Goal: Task Accomplishment & Management: Manage account settings

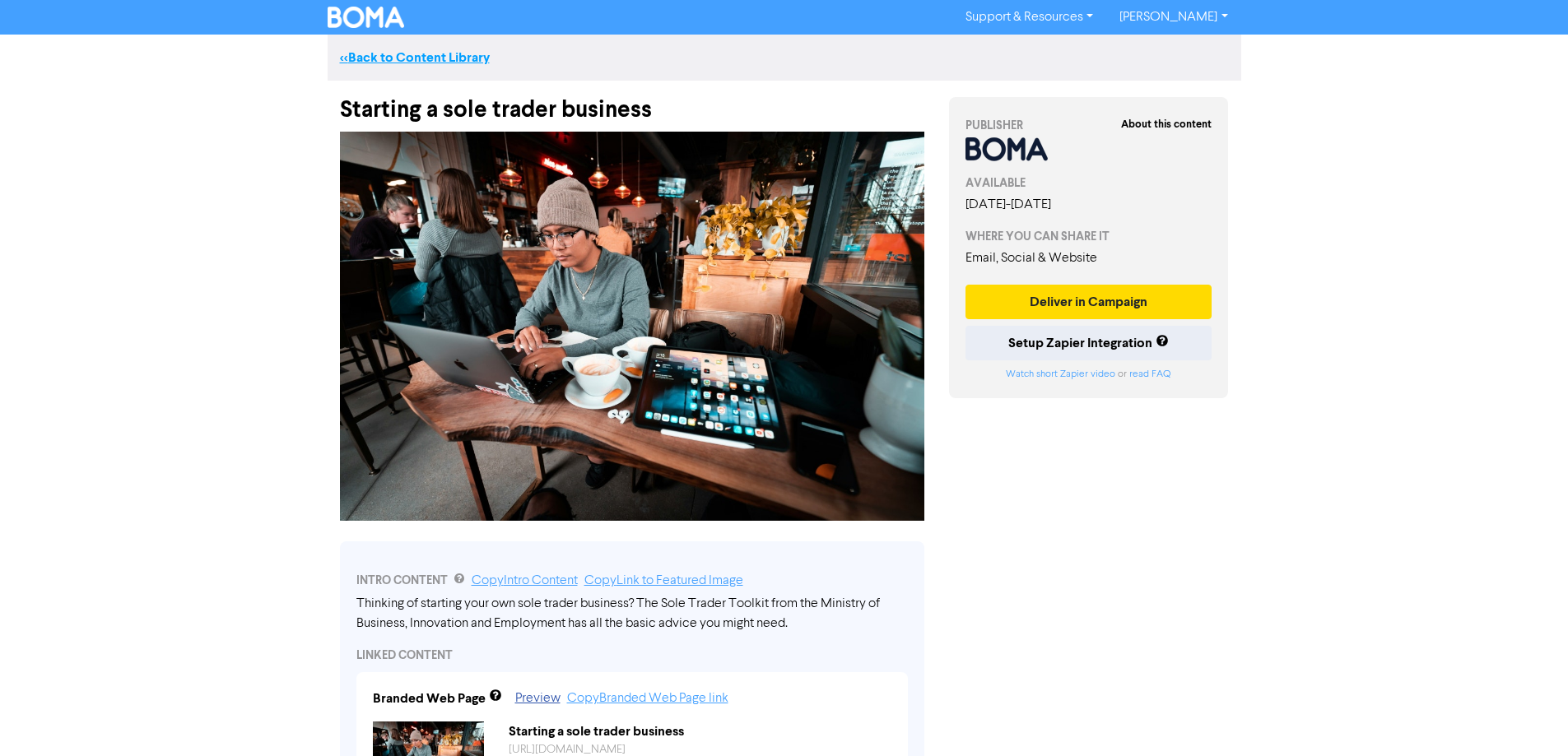
click at [453, 58] on link "<< Back to Content Library" at bounding box center [414, 57] width 150 height 16
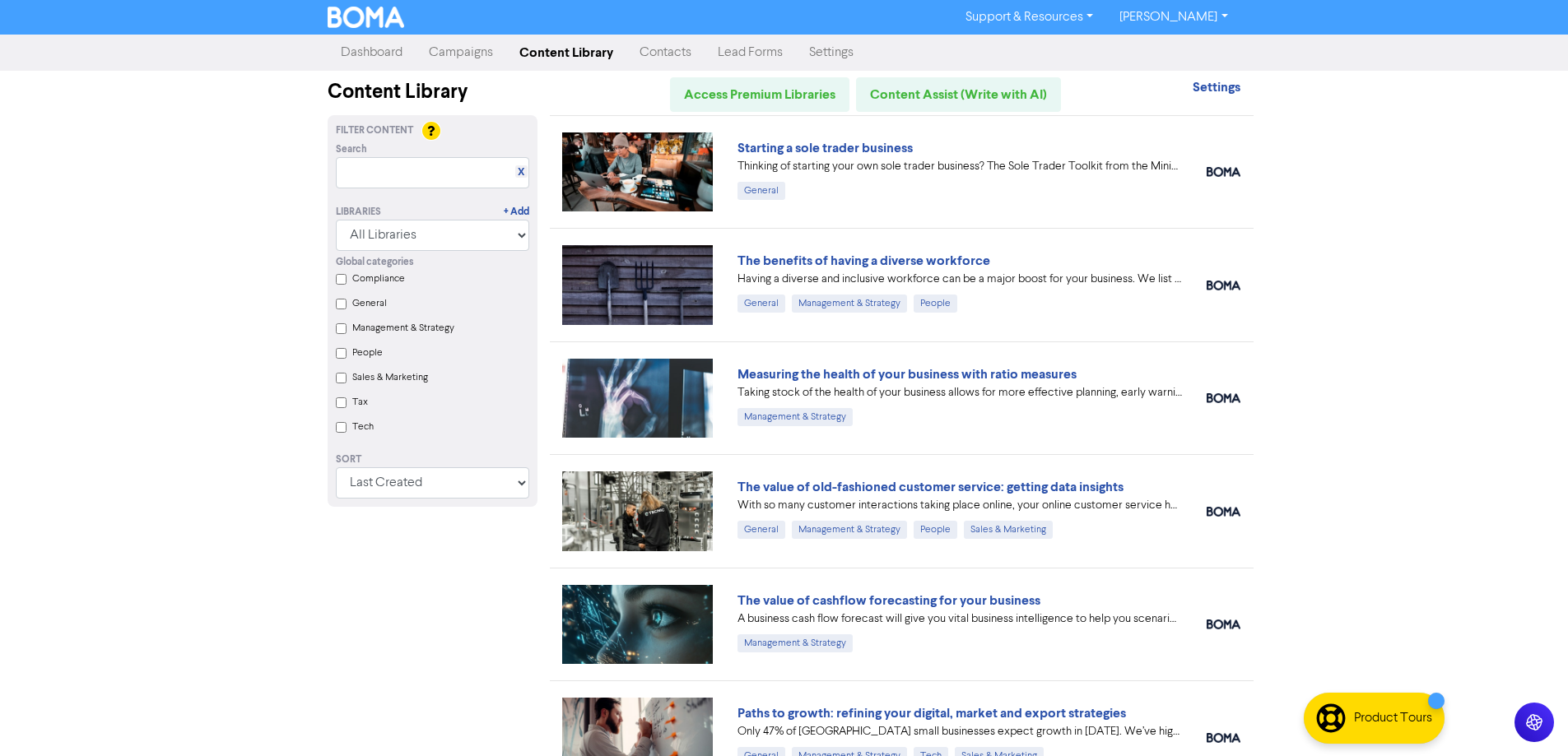
click at [488, 66] on link "Campaigns" at bounding box center [461, 52] width 91 height 33
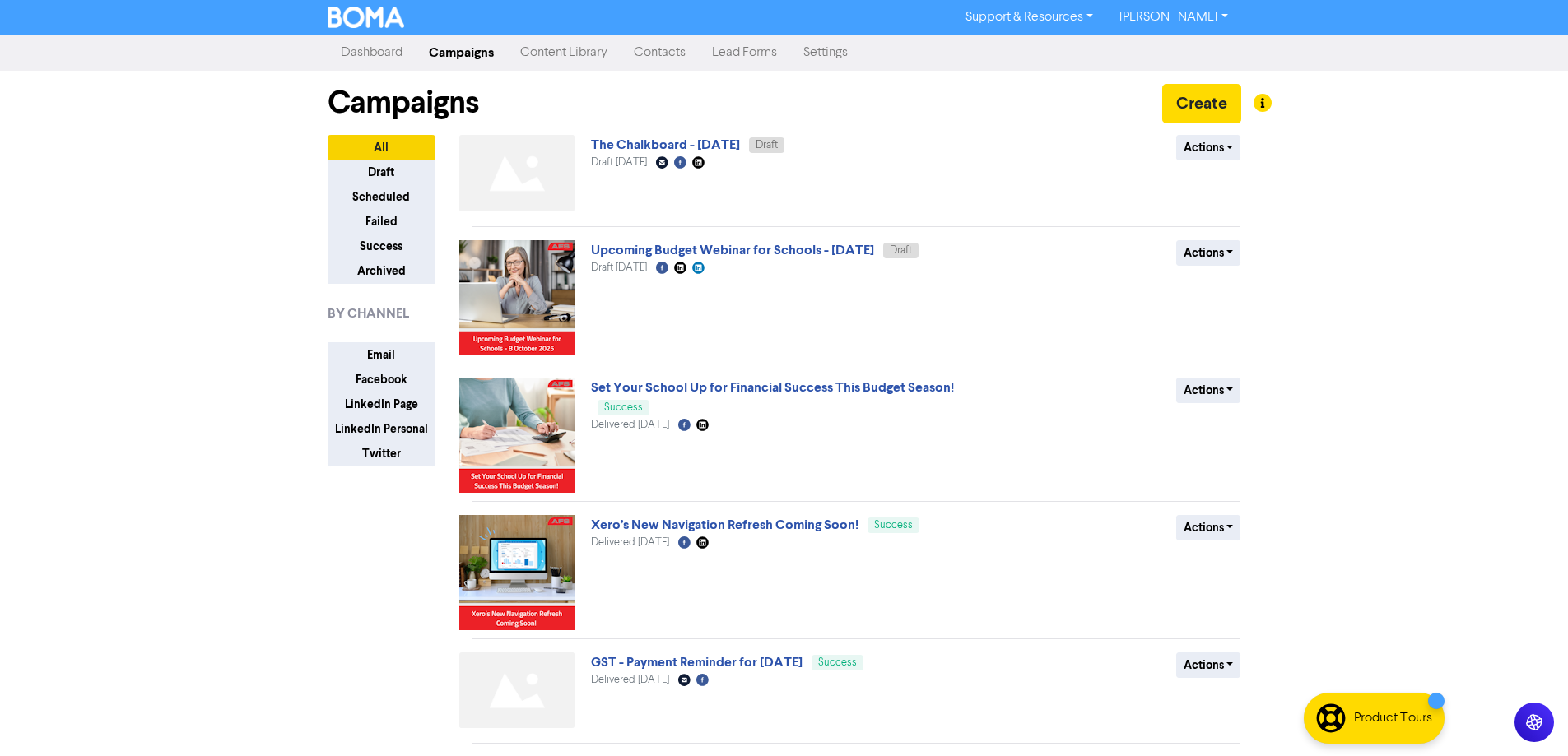
click at [1211, 21] on link "[PERSON_NAME]" at bounding box center [1172, 16] width 134 height 26
click at [1213, 46] on button "Log Out" at bounding box center [1171, 49] width 130 height 19
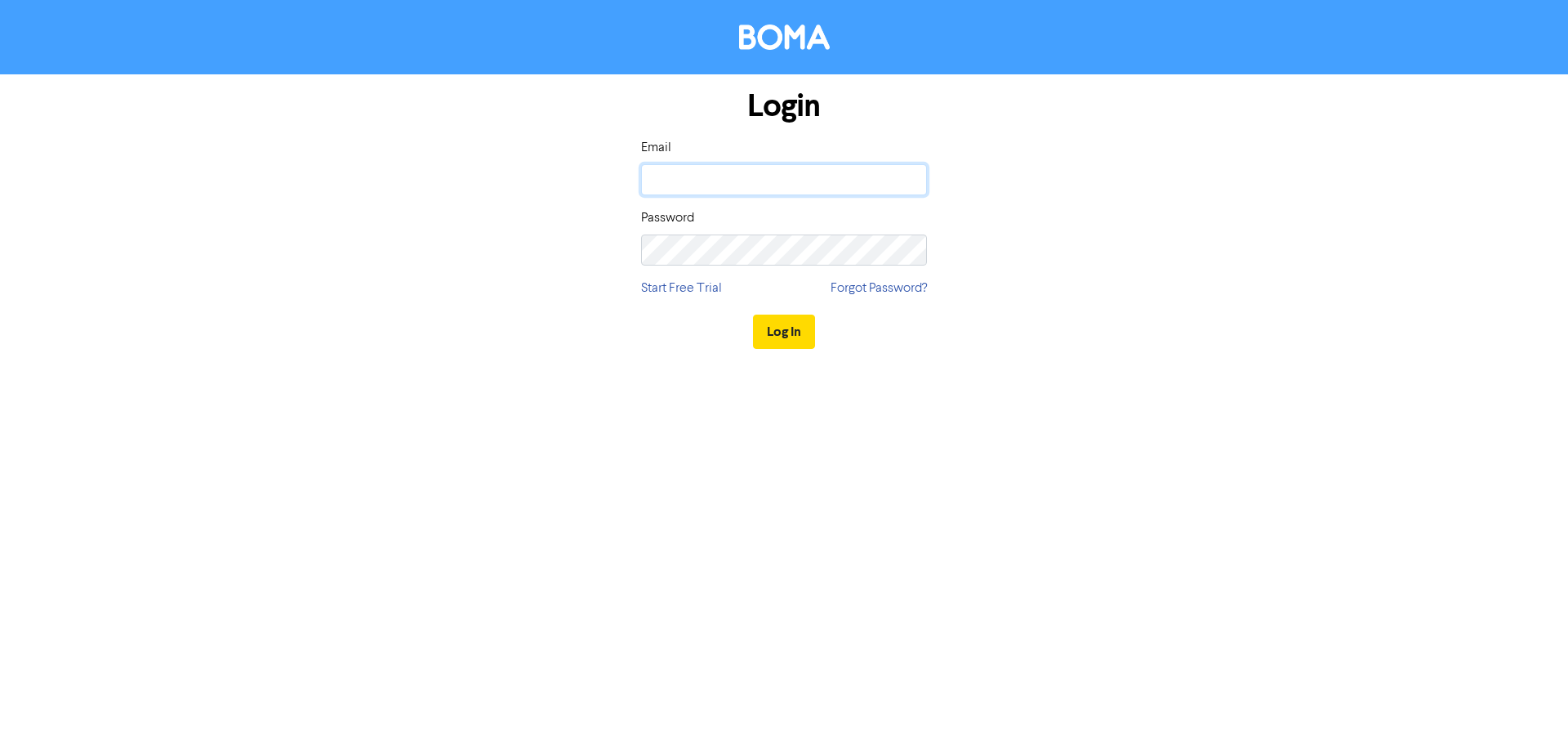
click at [783, 165] on input "email" at bounding box center [784, 180] width 286 height 31
type input "[EMAIL_ADDRESS][DOMAIN_NAME]"
click at [753, 315] on button "Log In" at bounding box center [784, 332] width 62 height 35
